Goal: Task Accomplishment & Management: Use online tool/utility

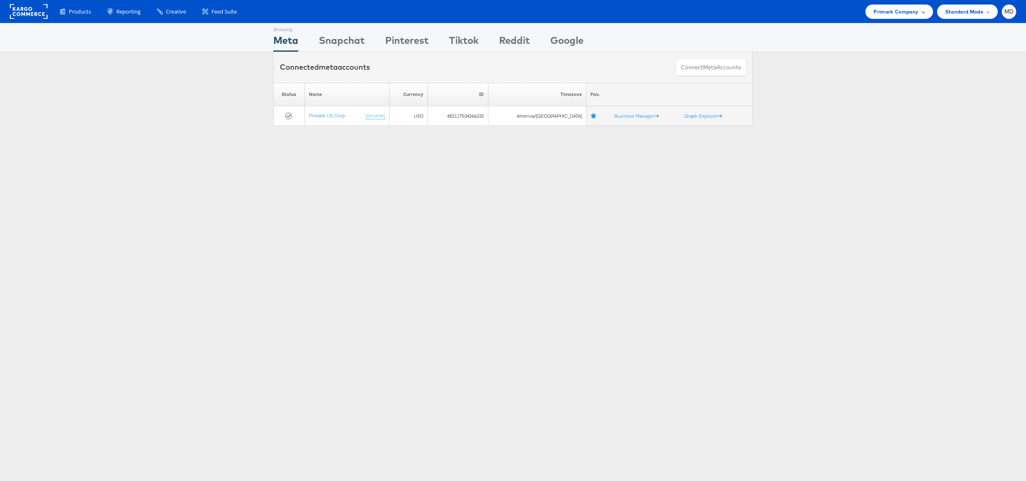
click at [909, 11] on span "Primark Company" at bounding box center [896, 11] width 45 height 9
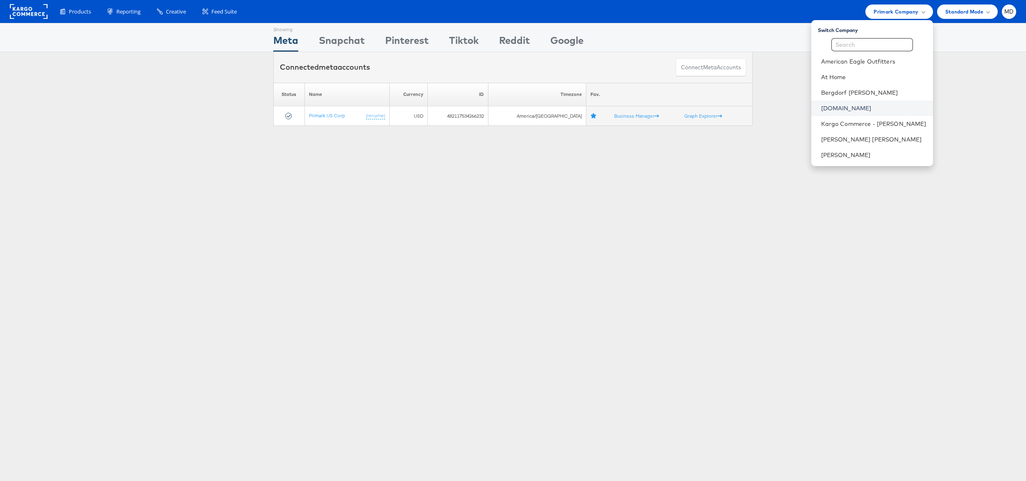
click at [848, 107] on link "Cars.com" at bounding box center [873, 108] width 105 height 8
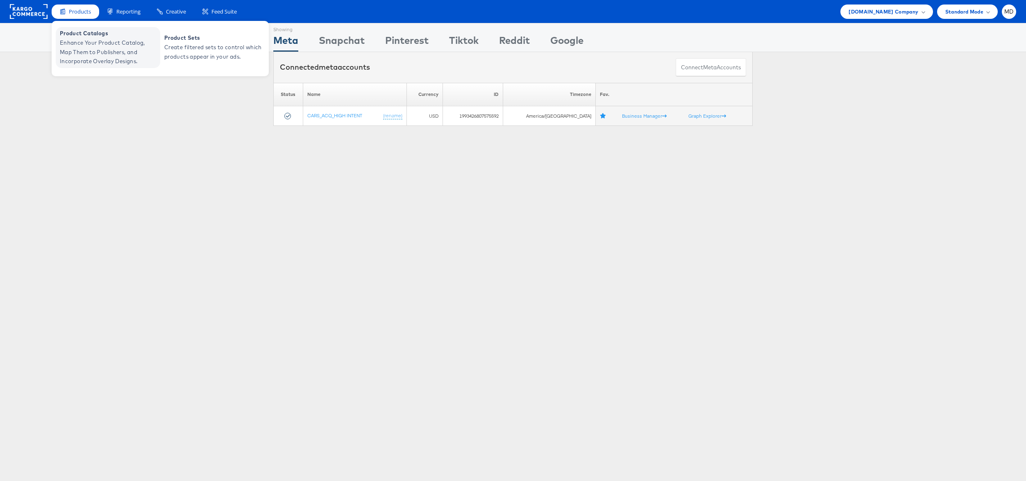
click at [100, 41] on span "Enhance Your Product Catalog, Map Them to Publishers, and Incorporate Overlay D…" at bounding box center [109, 52] width 98 height 28
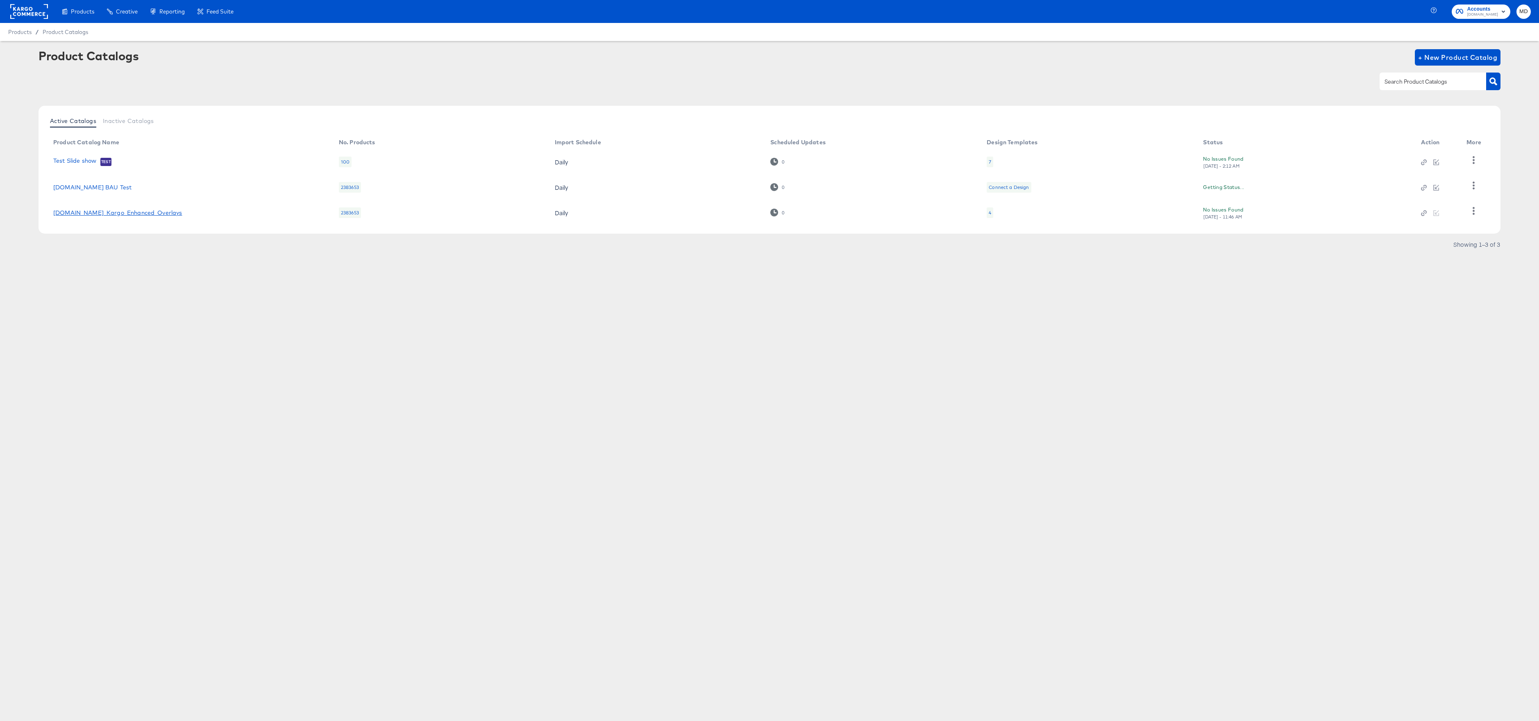
click at [127, 211] on link "[DOMAIN_NAME]_Kargo_Enhanced_Overlays" at bounding box center [117, 212] width 129 height 7
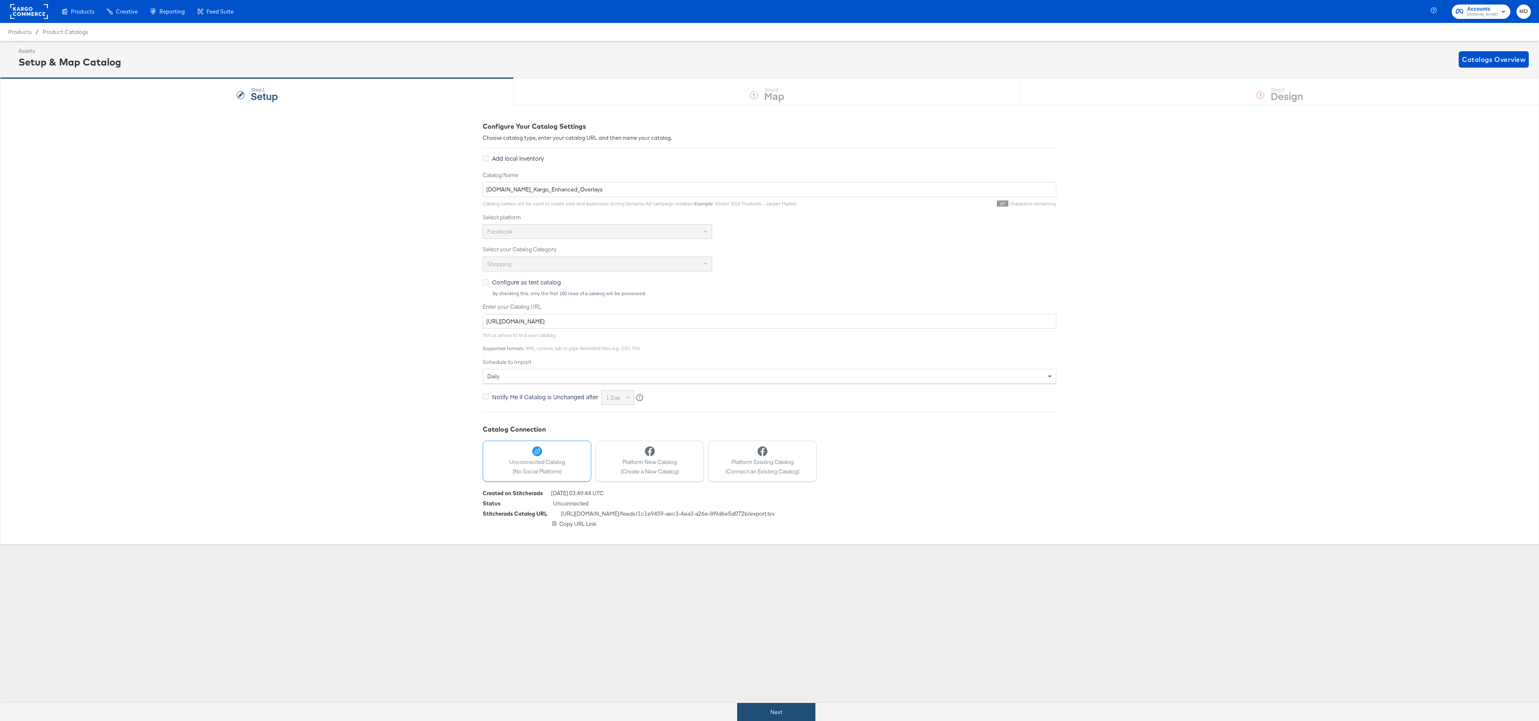
click at [796, 709] on button "Next" at bounding box center [776, 712] width 78 height 18
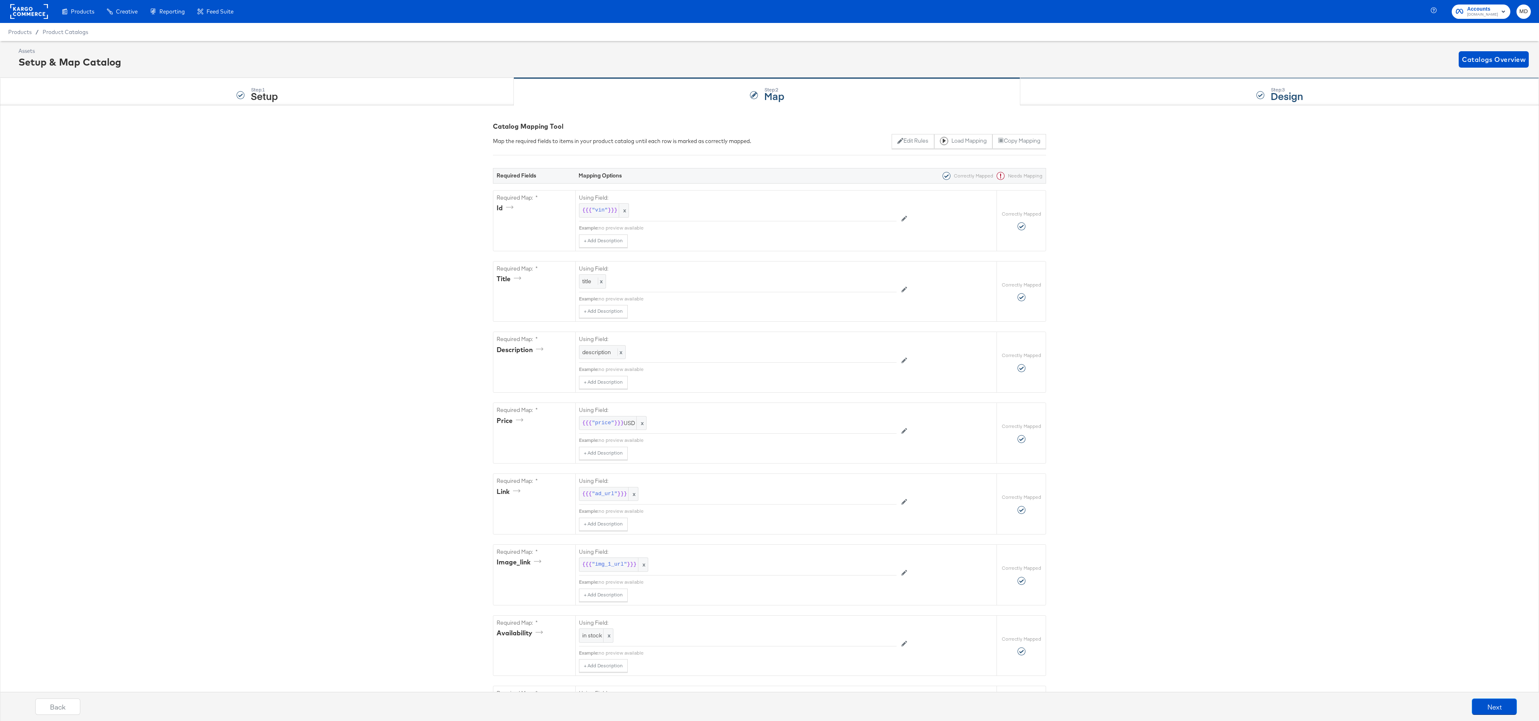
click at [1149, 100] on div "Step: 3 Design" at bounding box center [1279, 91] width 519 height 27
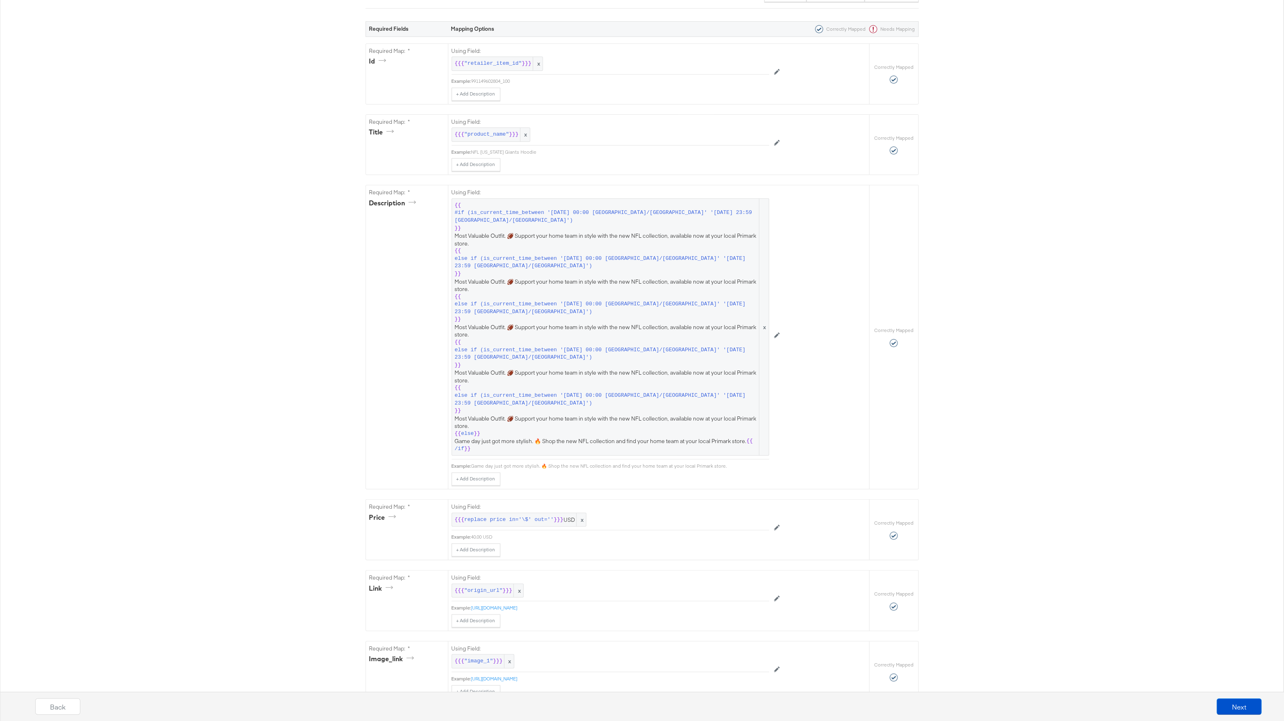
scroll to position [141, 0]
